Goal: Check status: Check status

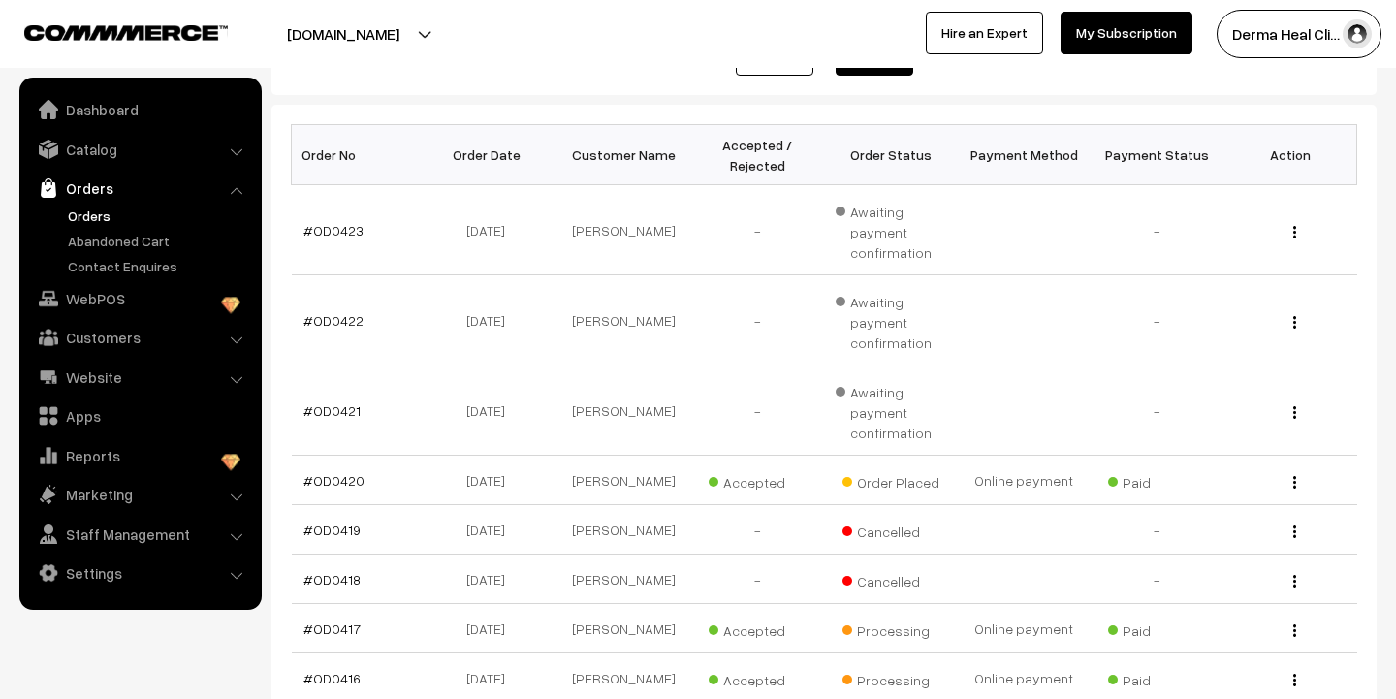
scroll to position [310, 0]
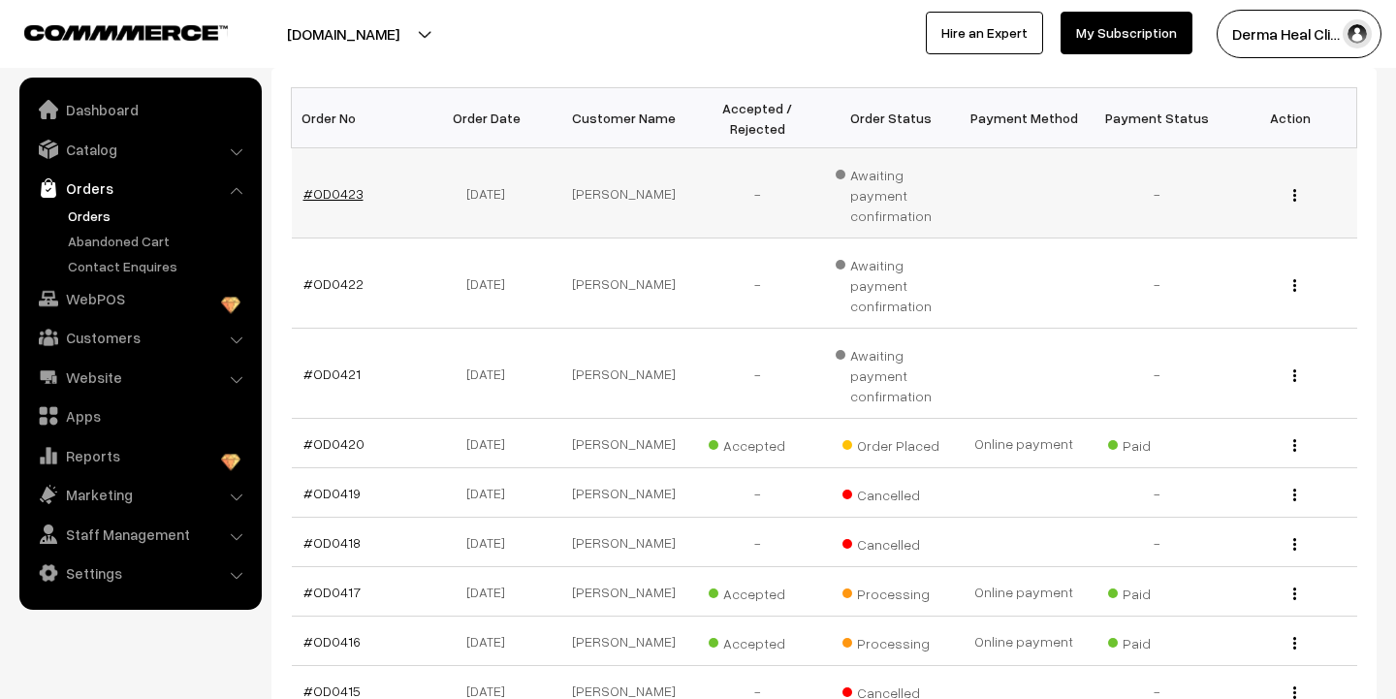
click at [340, 197] on link "#OD0423" at bounding box center [333, 193] width 60 height 16
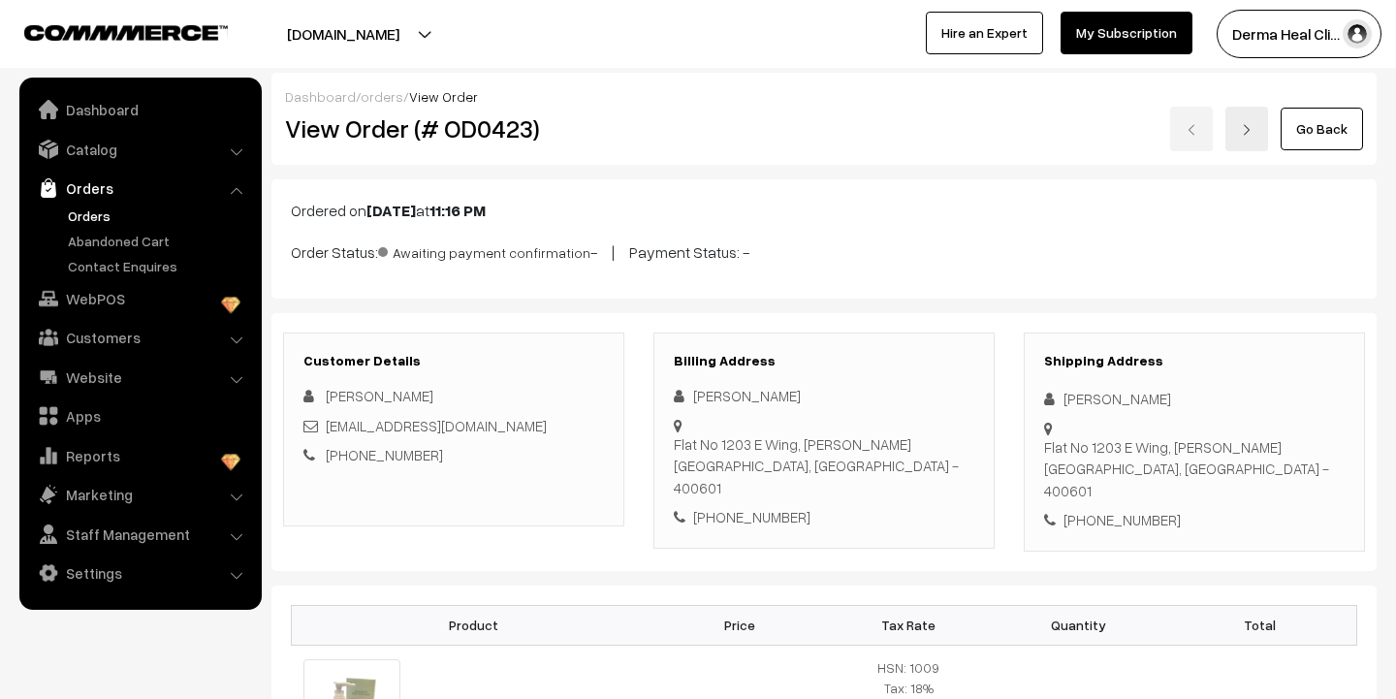
click at [896, 230] on div "Ordered on [DATE] 11:16 PM Order Status: Awaiting payment confirmation - | Paym…" at bounding box center [823, 238] width 1105 height 119
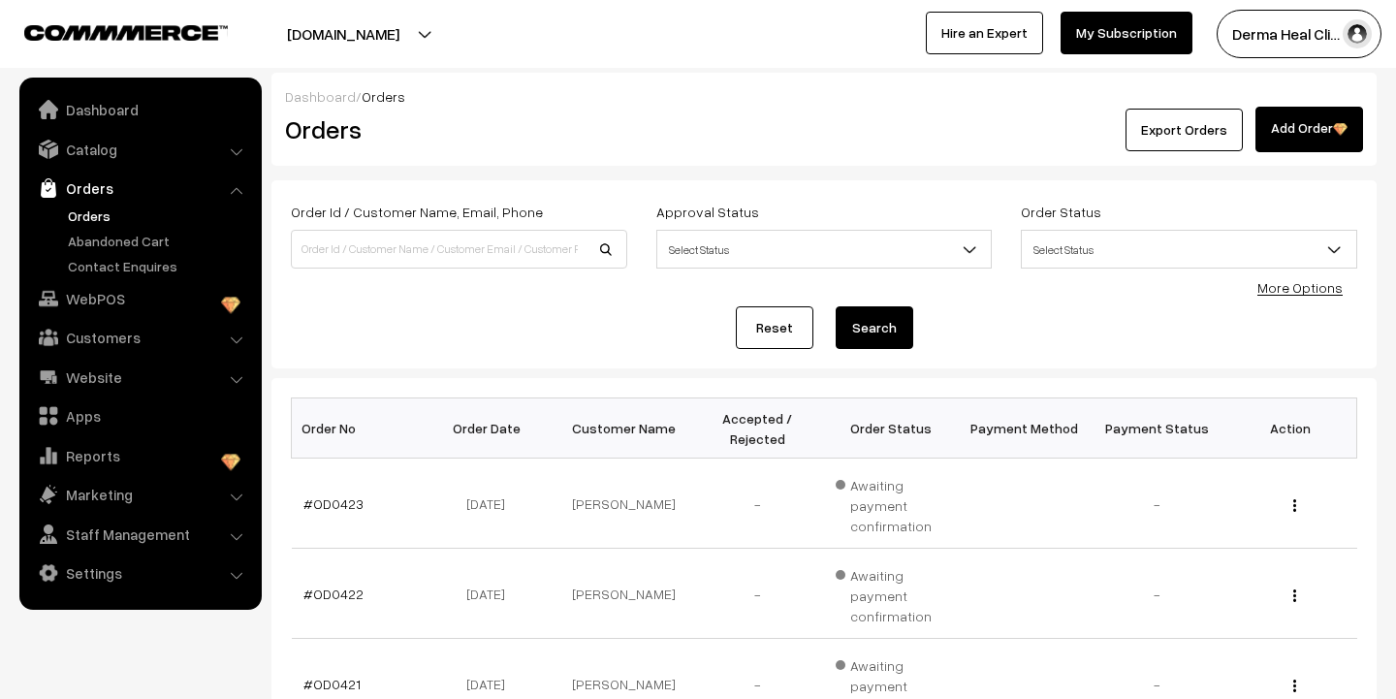
scroll to position [310, 0]
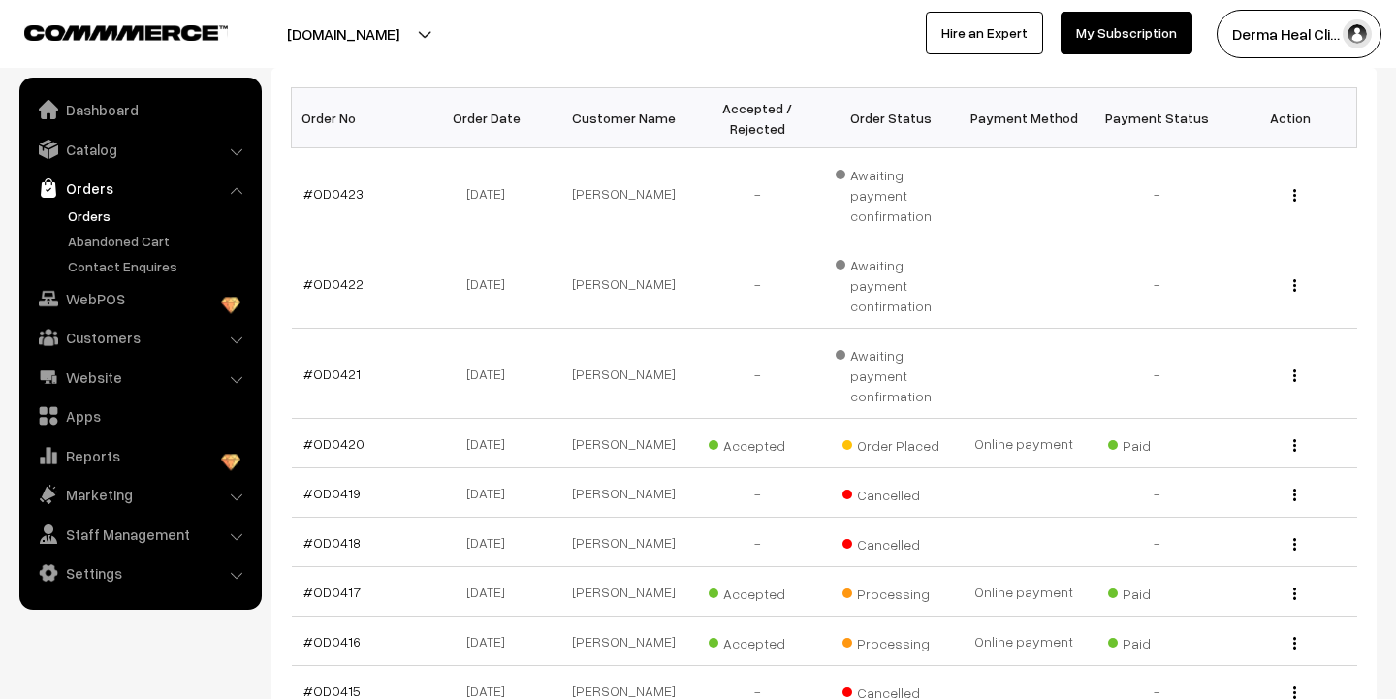
click at [834, 20] on div "Derma Heal Cli… My Profile Refer & Earn Support Sign Out Hire an Expert My Subs…" at bounding box center [1052, 34] width 708 height 48
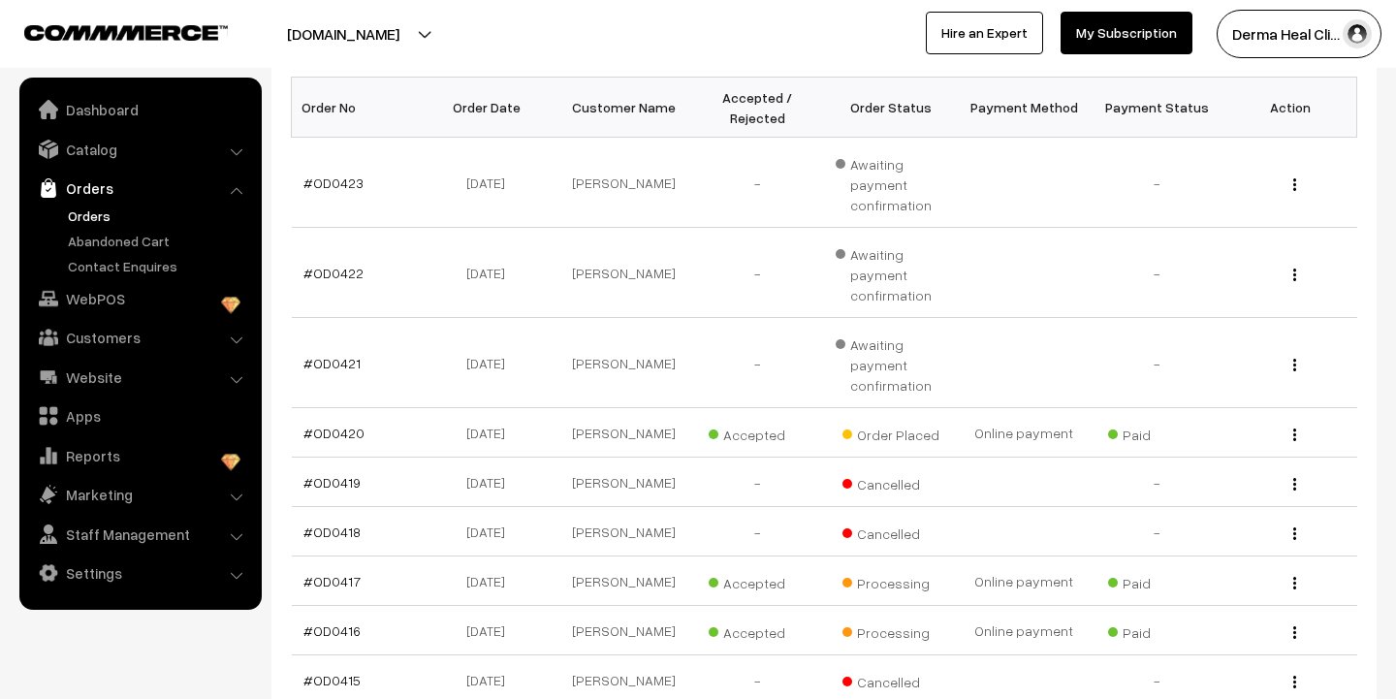
scroll to position [310, 0]
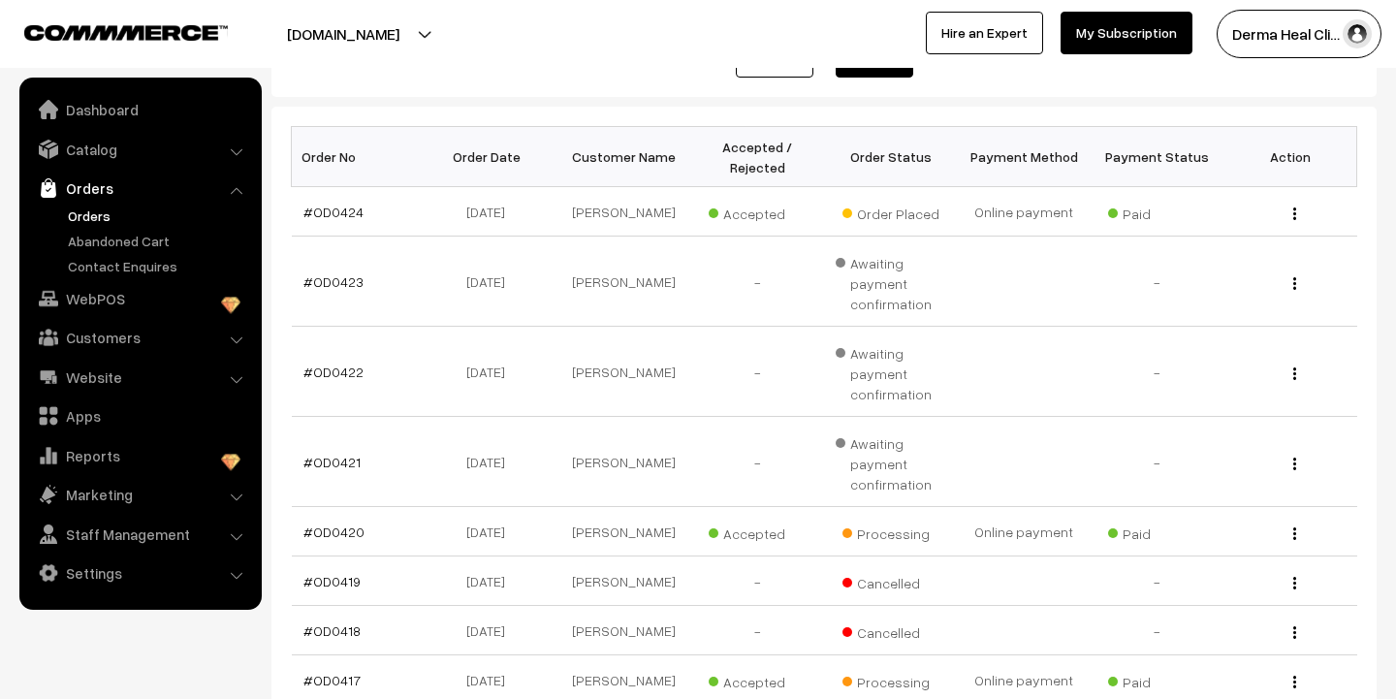
scroll to position [233, 0]
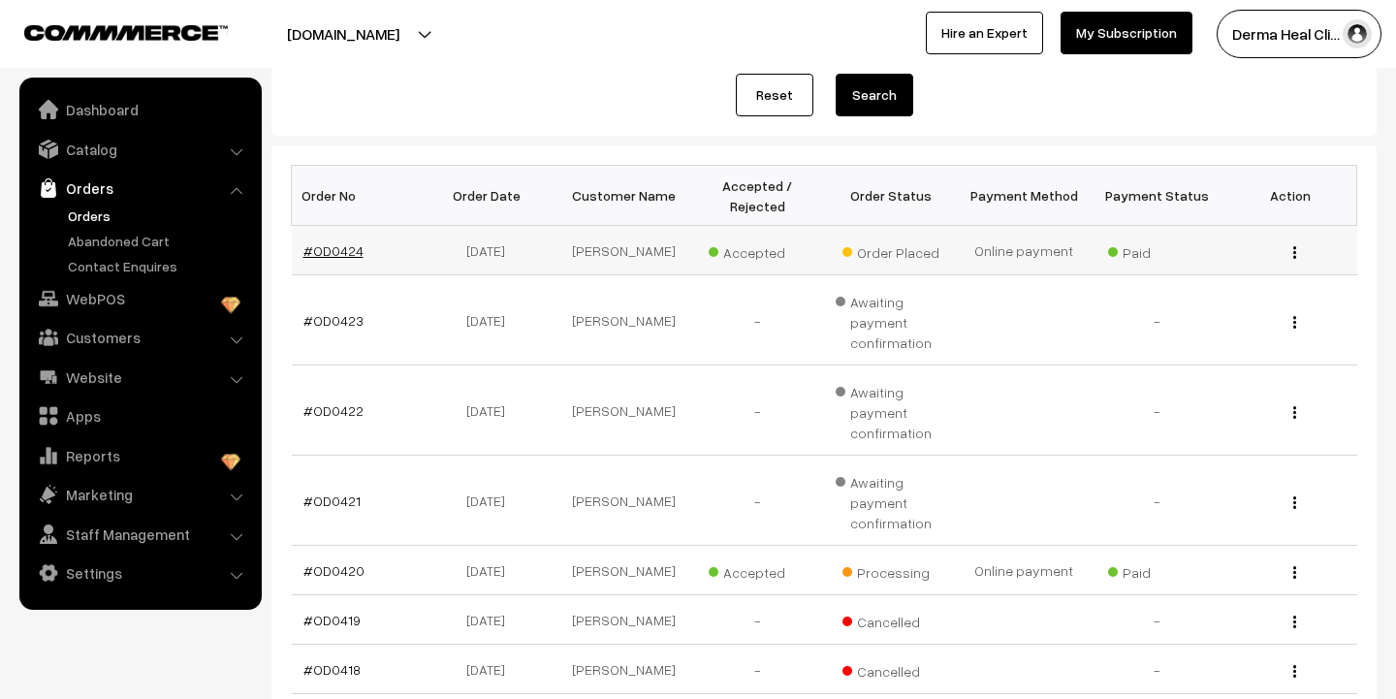
click at [343, 249] on link "#OD0424" at bounding box center [333, 250] width 60 height 16
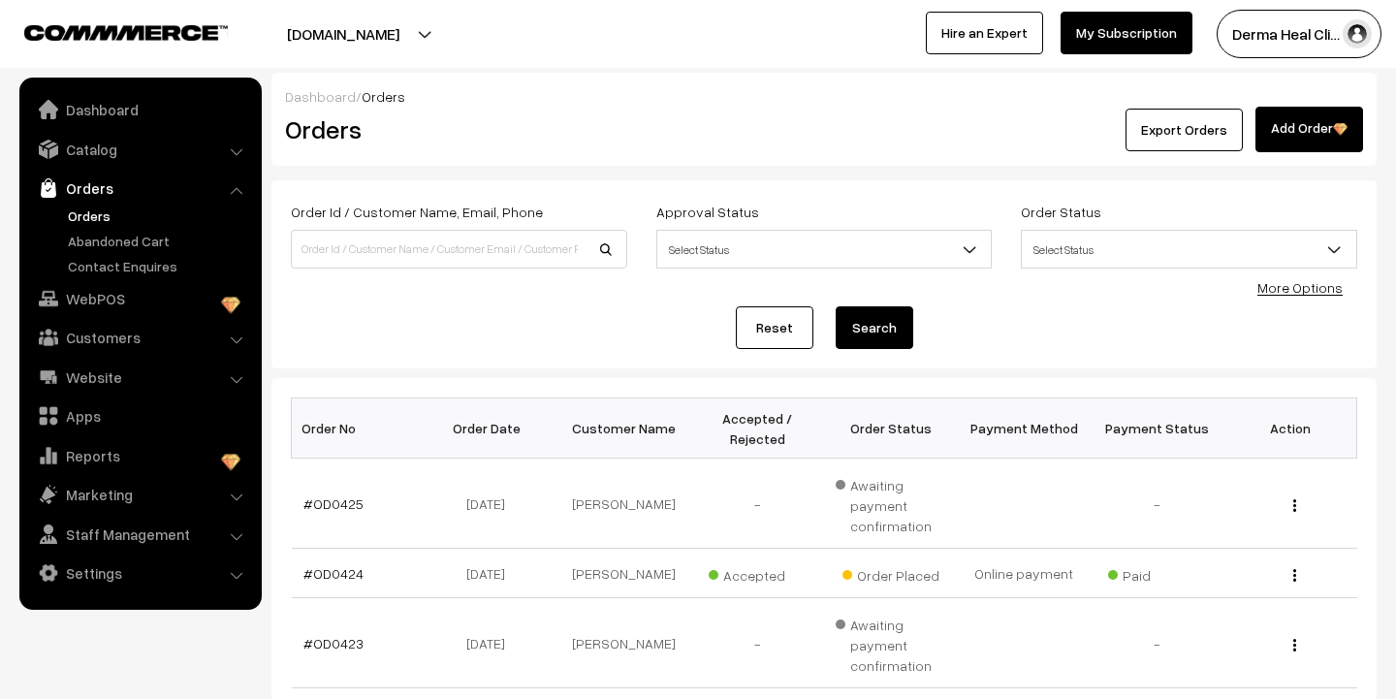
scroll to position [233, 0]
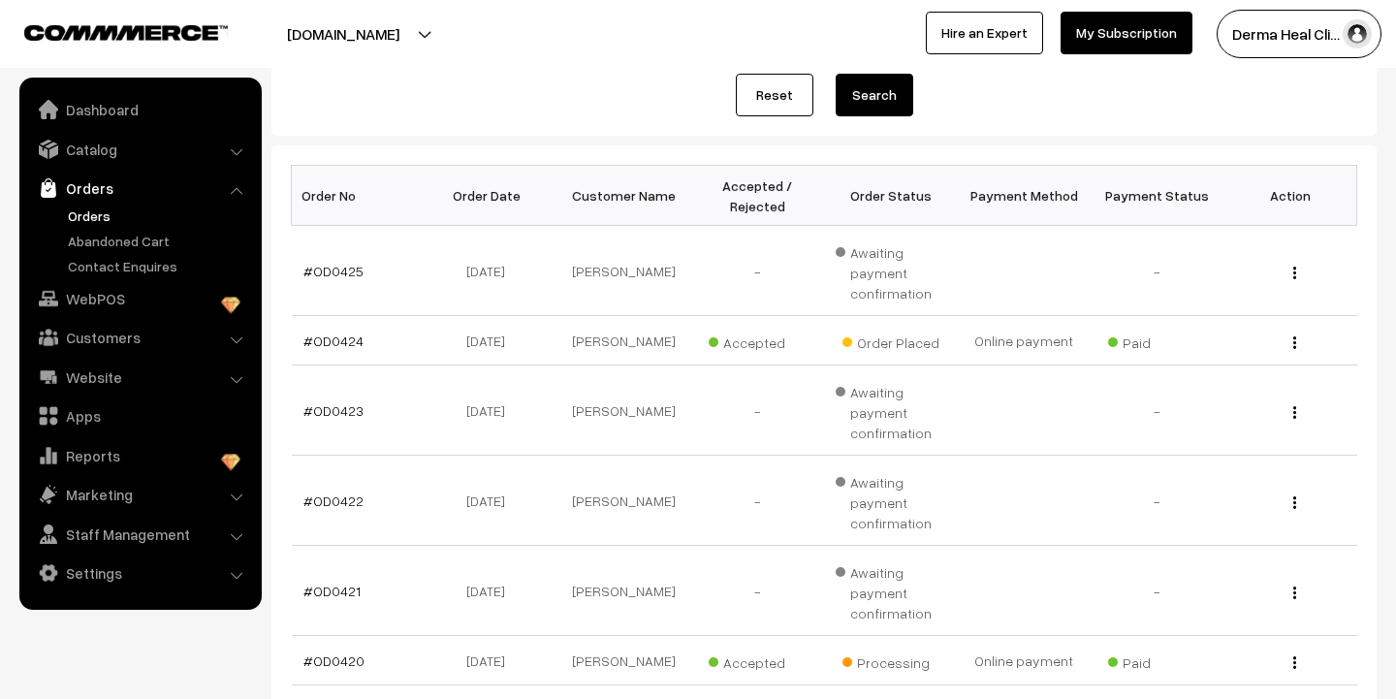
click at [636, 125] on div "Order Id / Customer Name, Email, Phone Approval Status Select Status Awaiting A…" at bounding box center [823, 42] width 1105 height 188
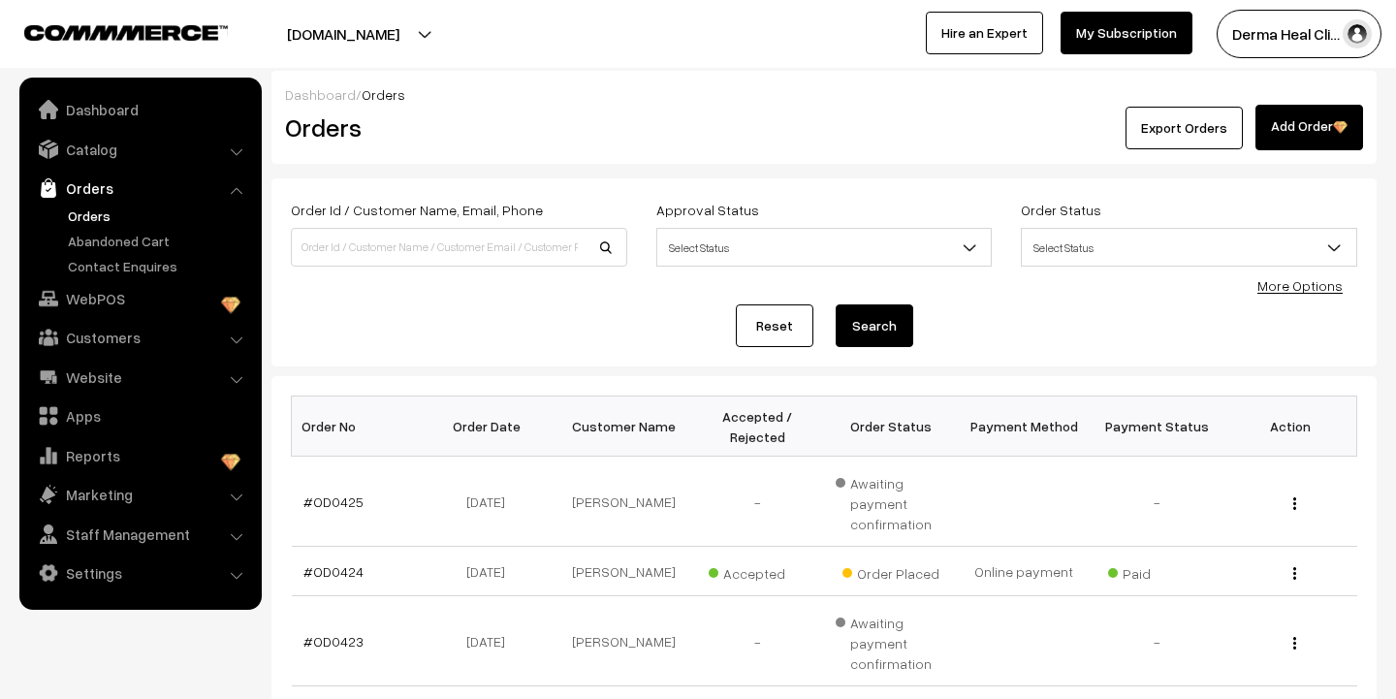
scroll to position [0, 0]
